Goal: Transaction & Acquisition: Subscribe to service/newsletter

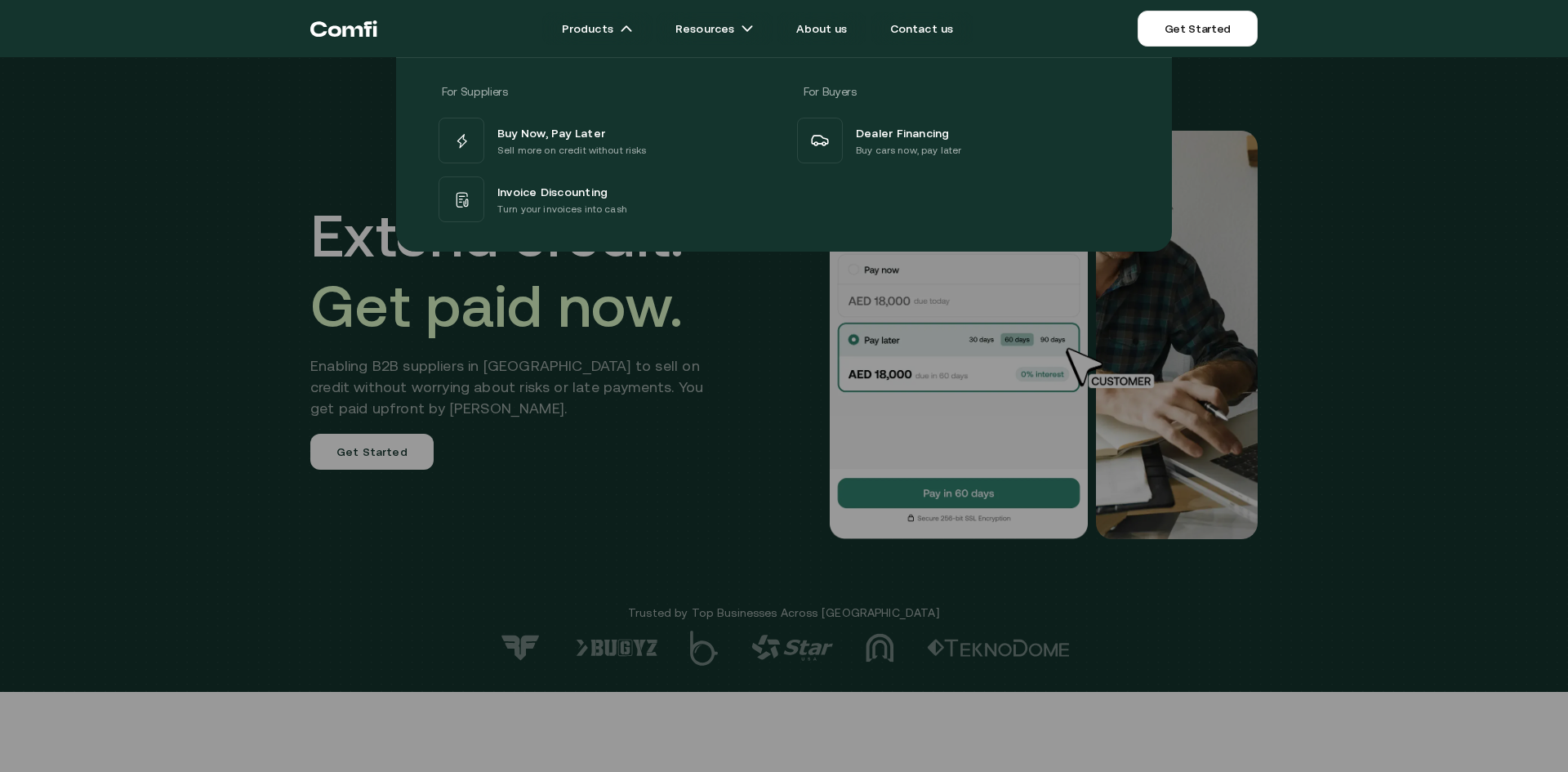
click at [346, 31] on icon "Return to the top of the Comfi home page" at bounding box center [344, 29] width 67 height 49
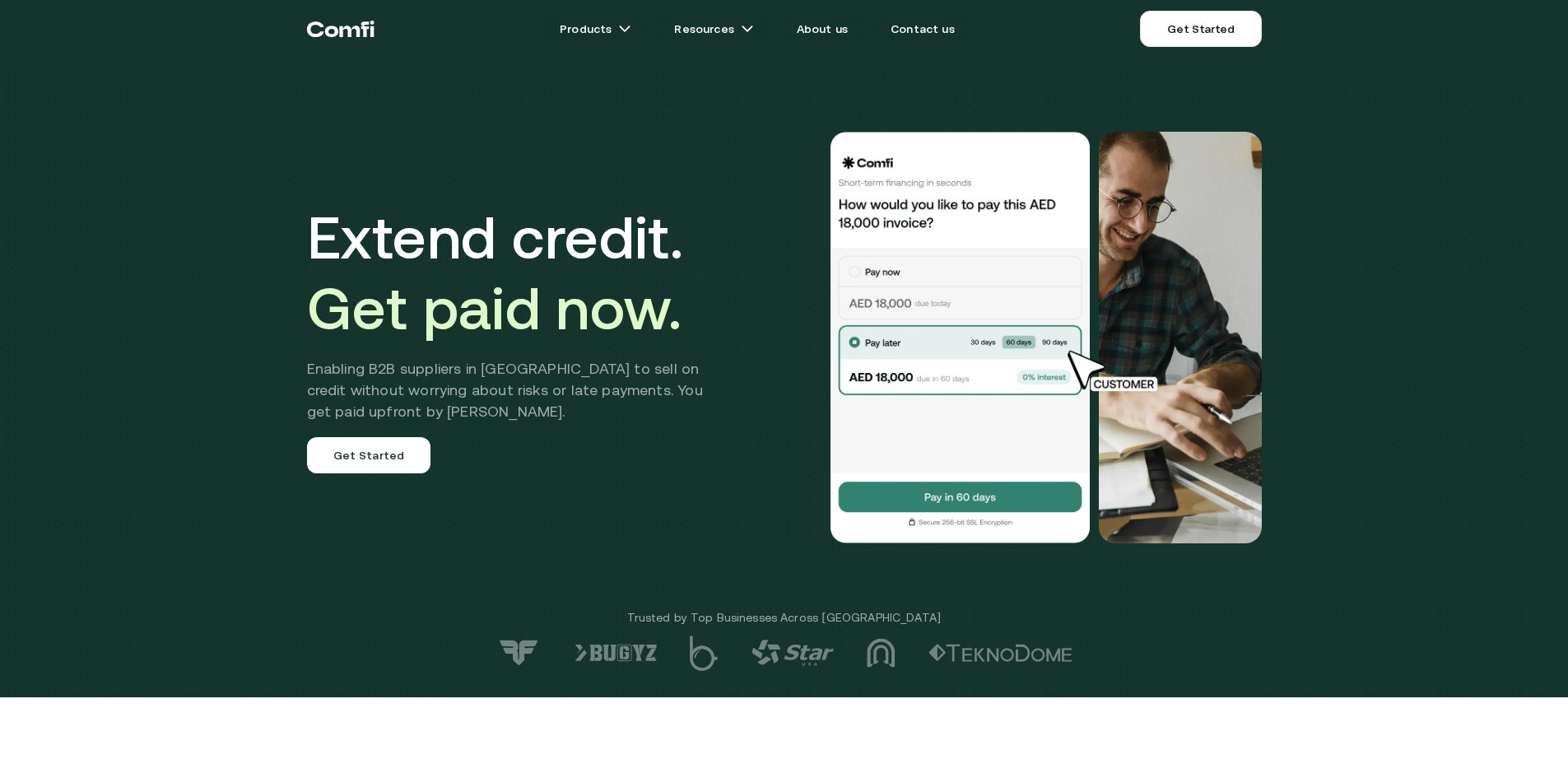
click at [333, 32] on icon "Return to the top of the Comfi home page" at bounding box center [341, 29] width 68 height 50
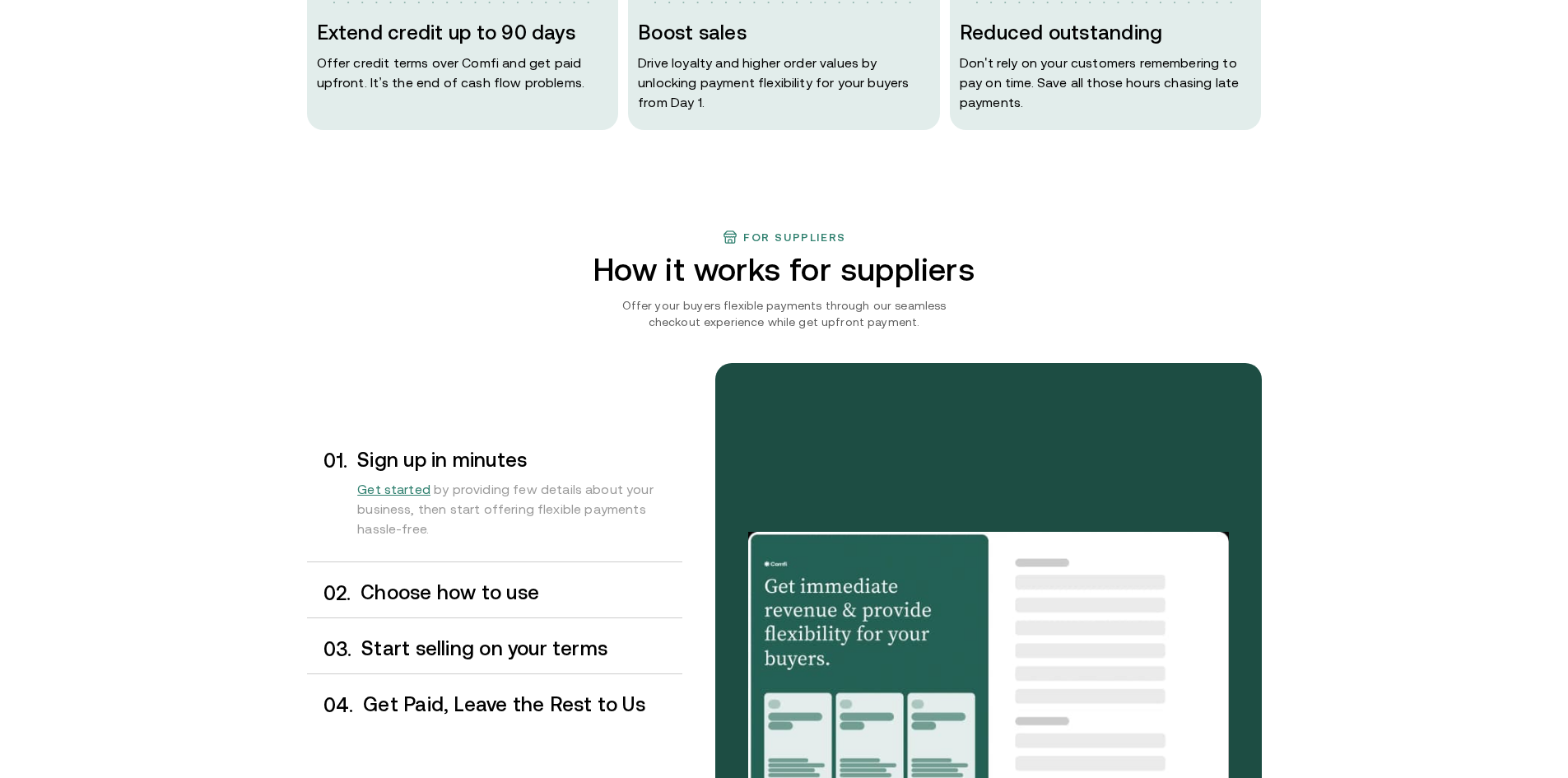
scroll to position [1318, 0]
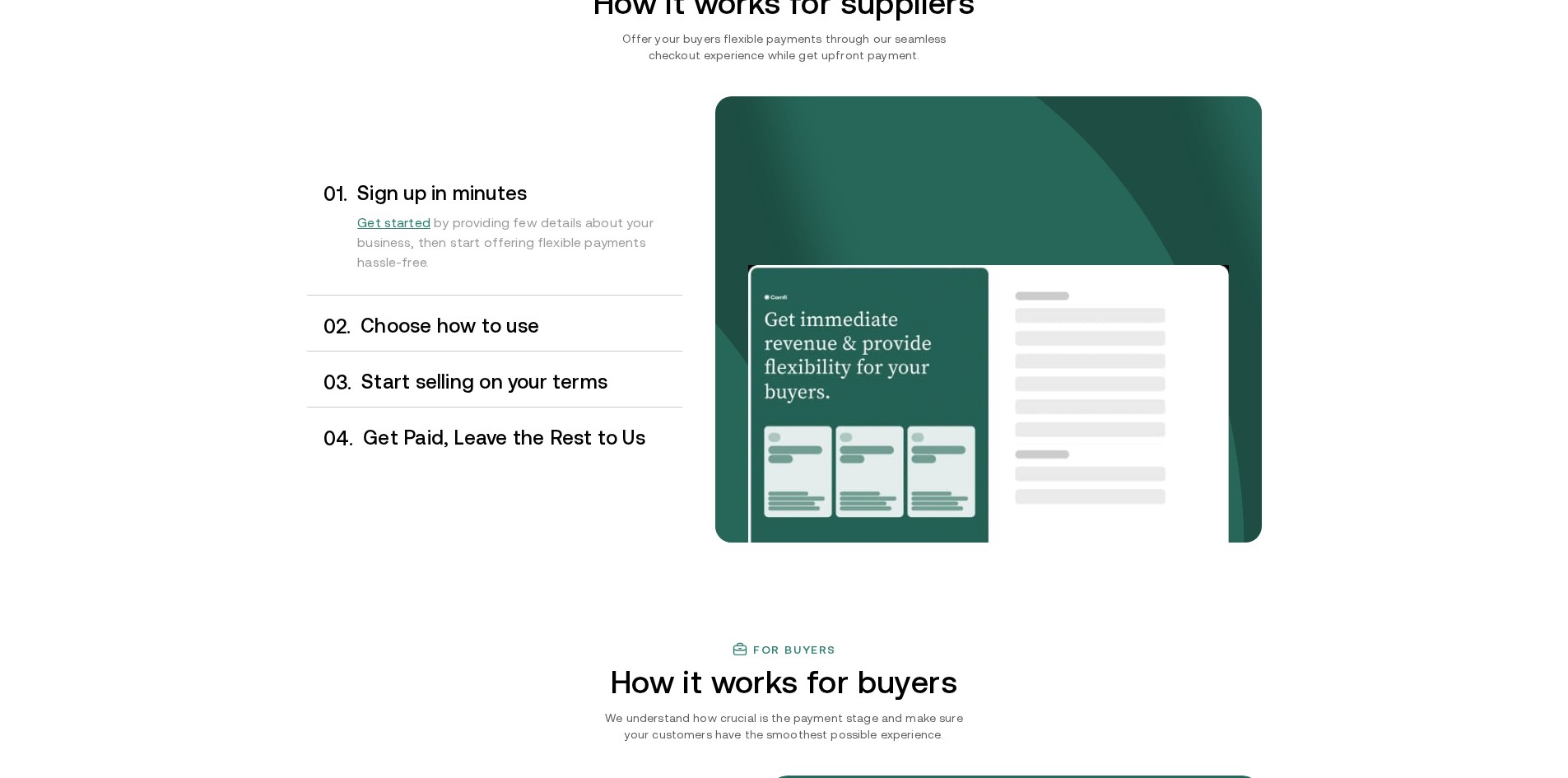
click at [401, 221] on span "Get started" at bounding box center [393, 221] width 73 height 15
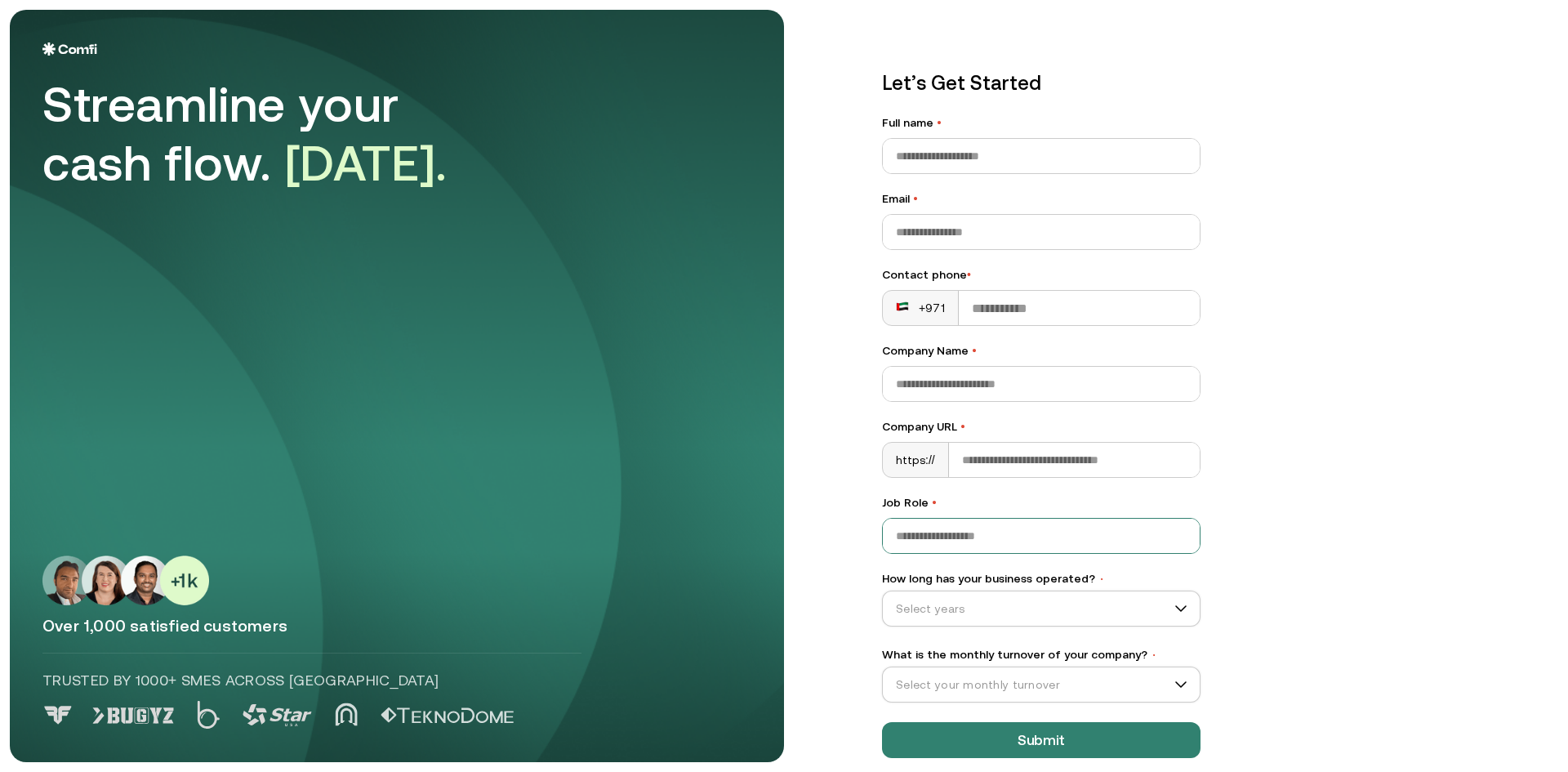
scroll to position [19, 0]
